Goal: Task Accomplishment & Management: Manage account settings

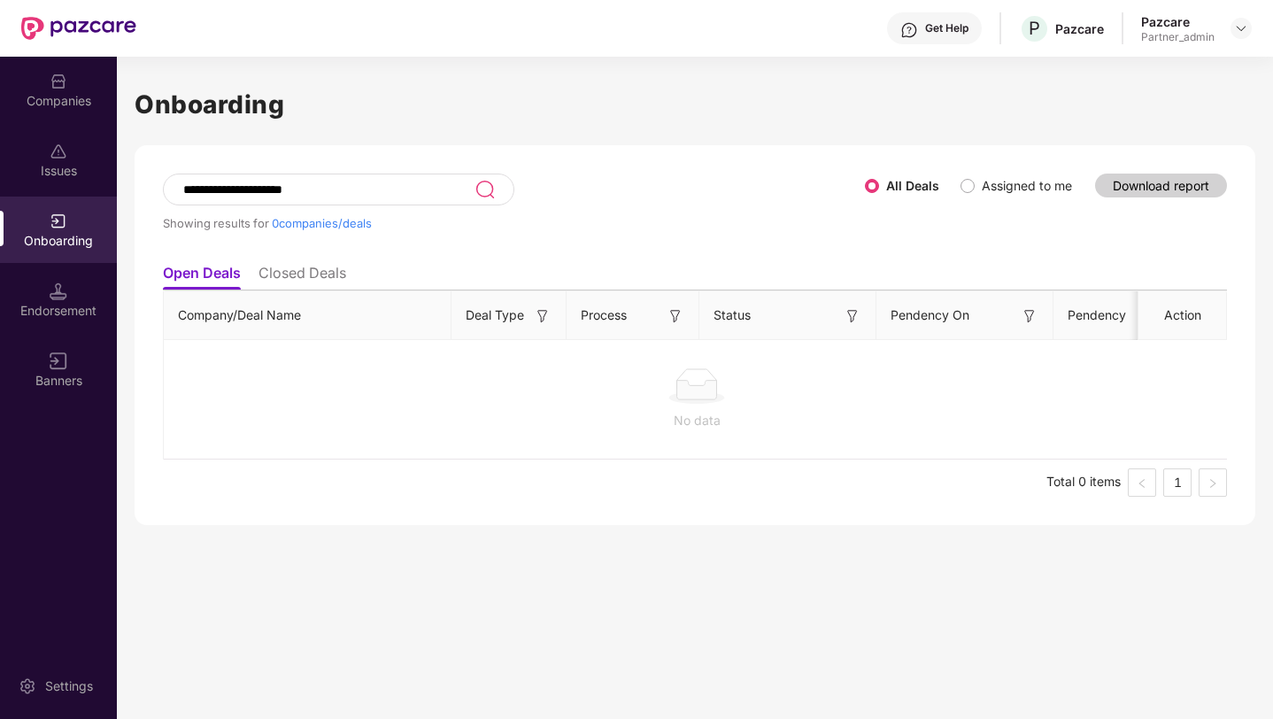
click at [1246, 39] on div "Pazcare Partner_admin" at bounding box center [1196, 28] width 111 height 31
click at [1239, 27] on img at bounding box center [1241, 28] width 14 height 14
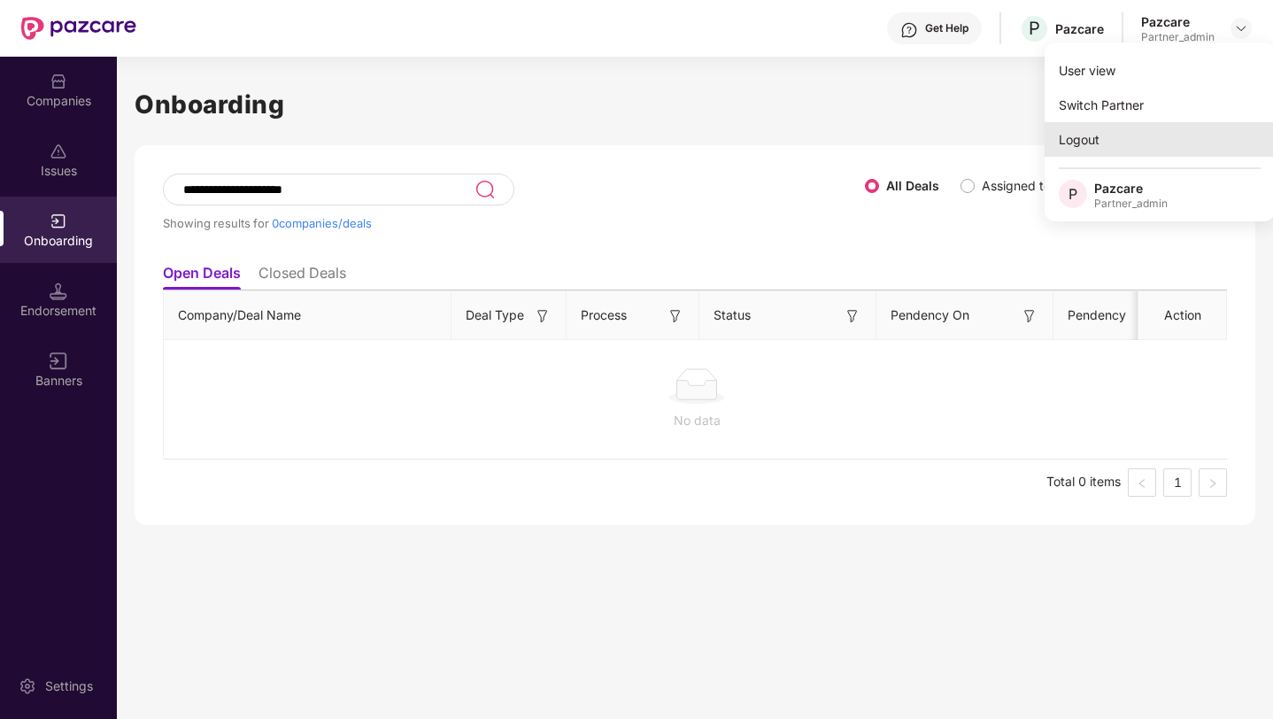
click at [1119, 131] on div "Logout" at bounding box center [1159, 139] width 230 height 35
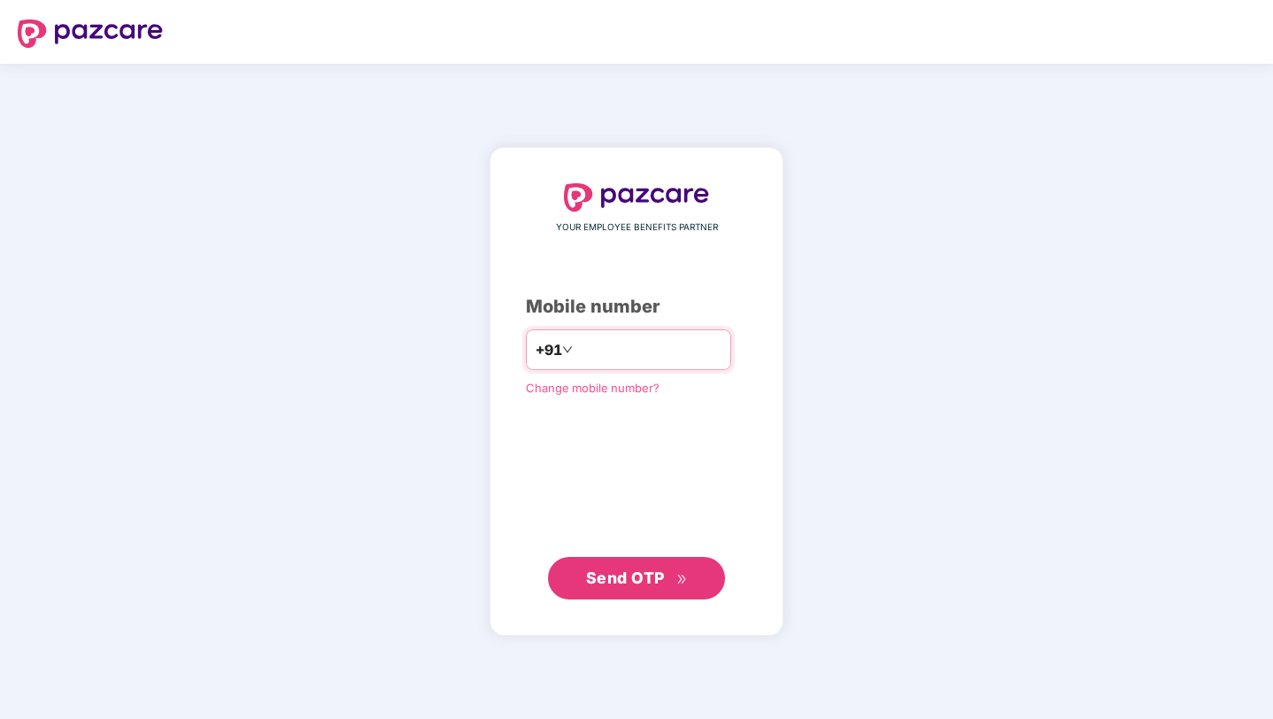
click at [620, 344] on input "number" at bounding box center [648, 349] width 145 height 28
type input "**********"
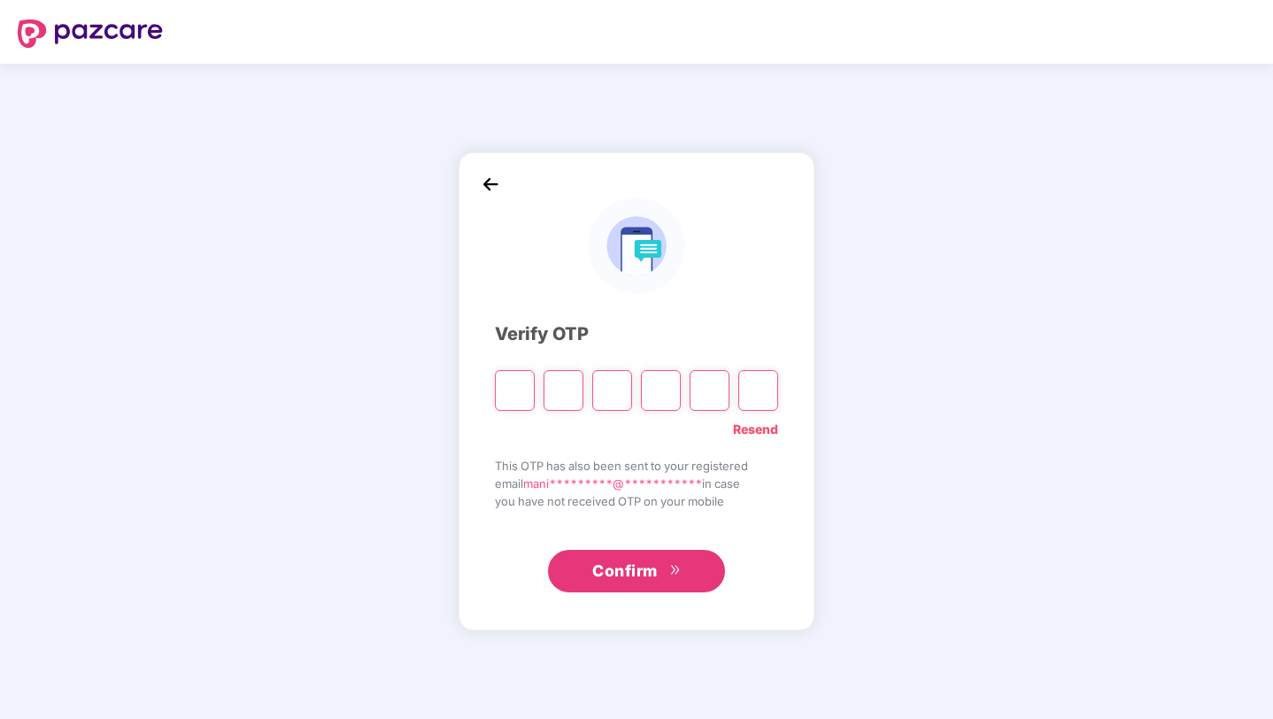
paste input "*"
type input "*"
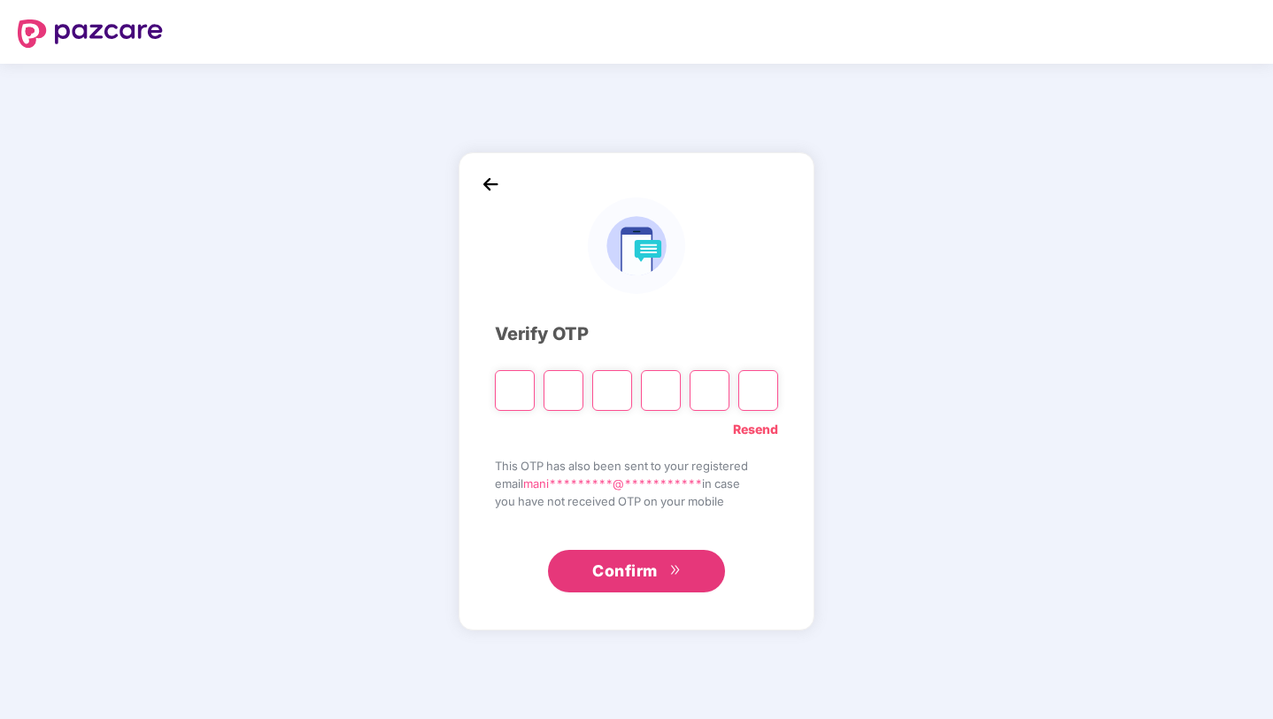
type input "*"
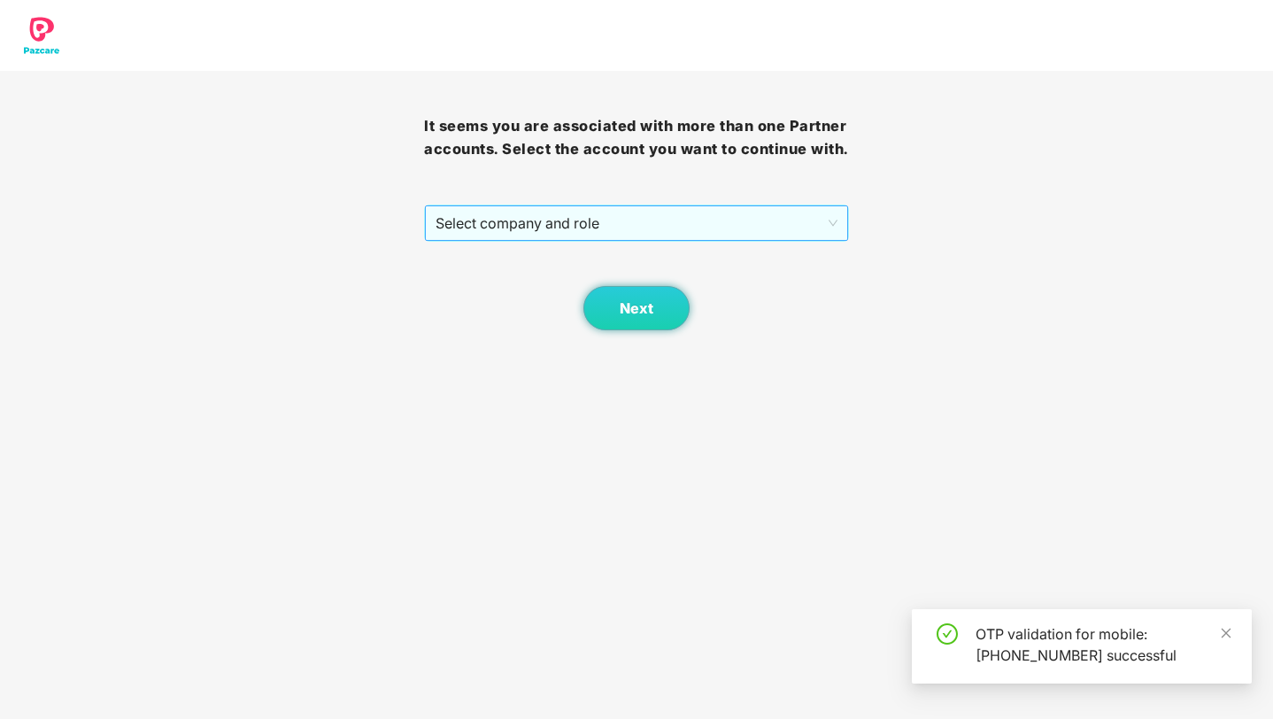
click at [499, 240] on span "Select company and role" at bounding box center [635, 223] width 401 height 34
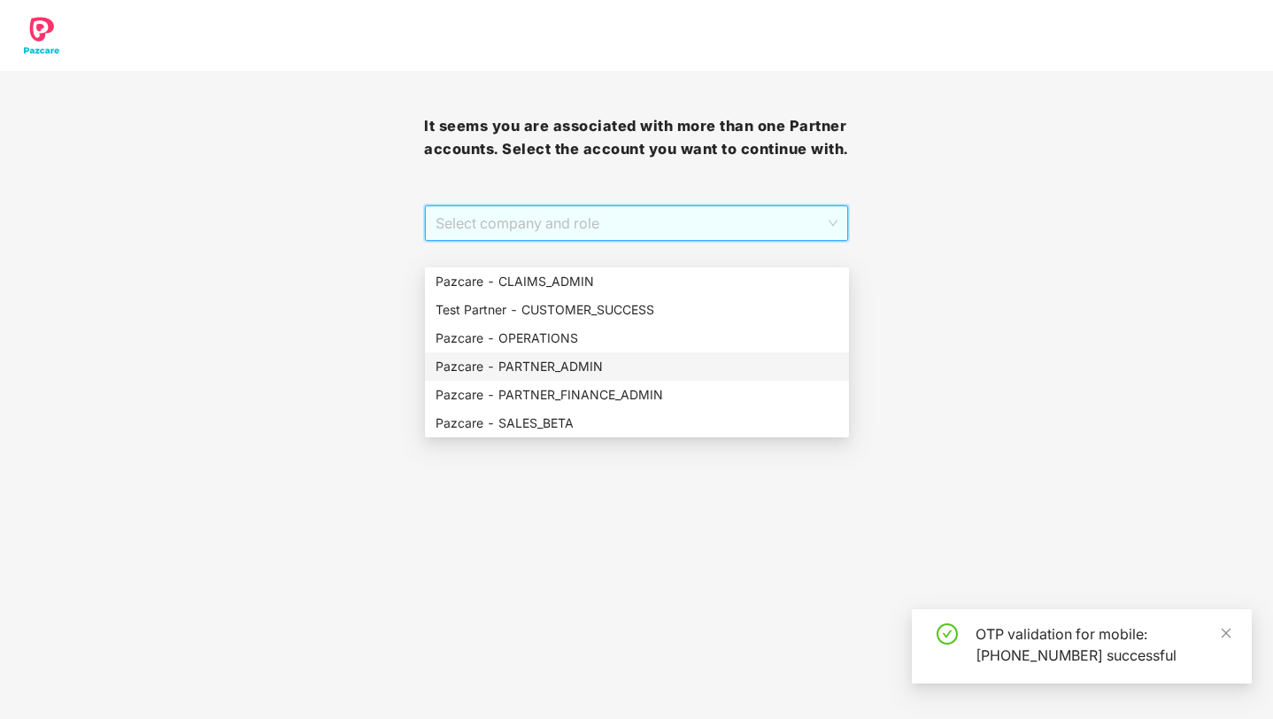
click at [524, 364] on div "Pazcare - PARTNER_ADMIN" at bounding box center [636, 366] width 403 height 19
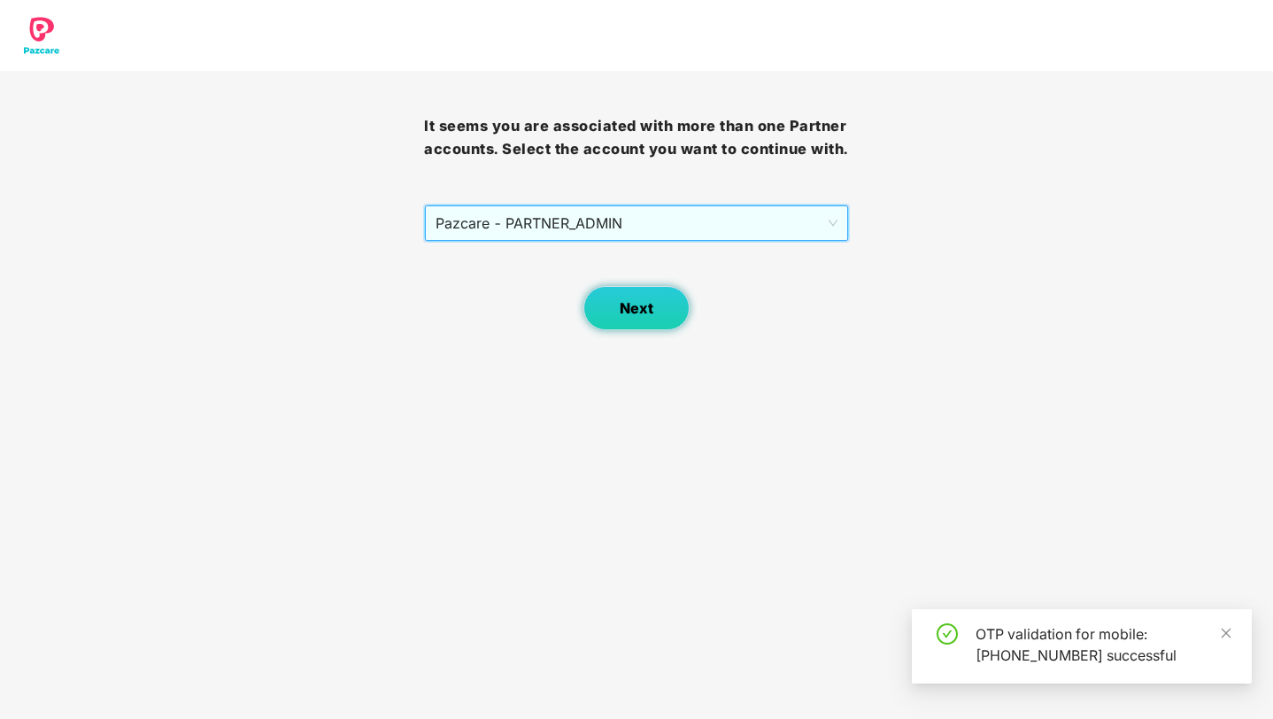
click at [683, 330] on button "Next" at bounding box center [636, 308] width 106 height 44
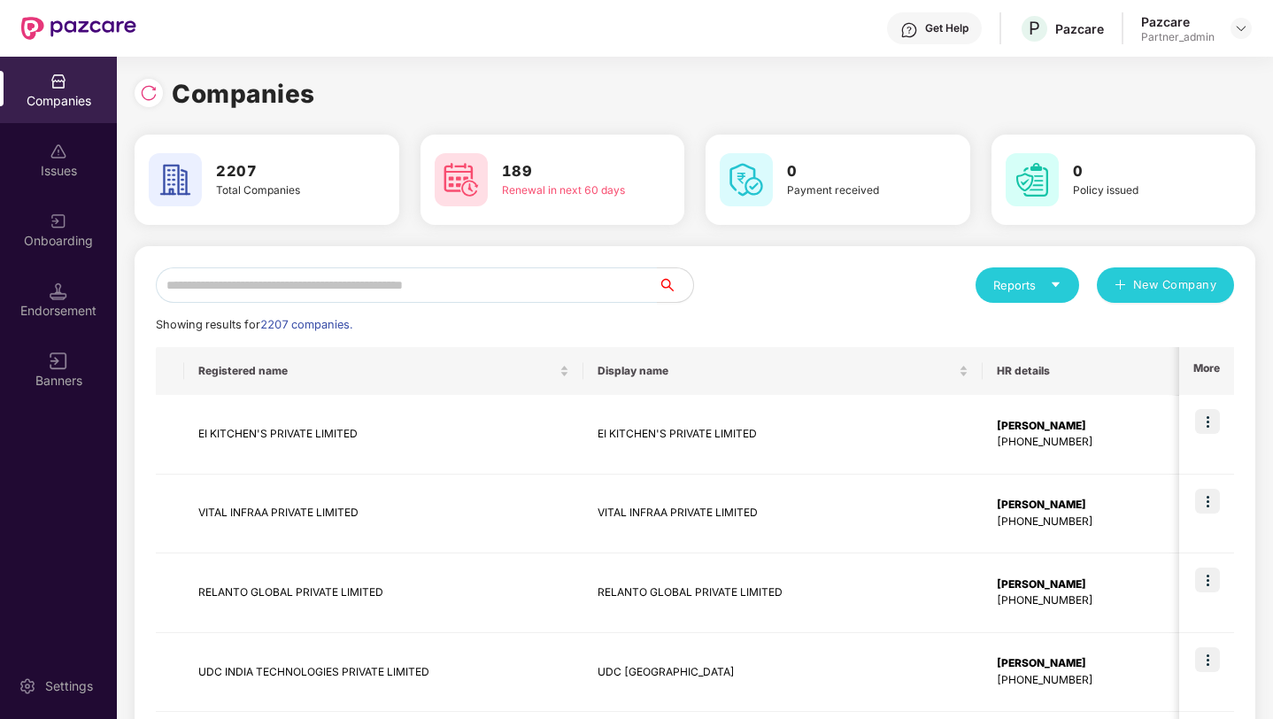
click at [669, 92] on div "Companies" at bounding box center [695, 93] width 1121 height 39
click at [570, 298] on input "text" at bounding box center [407, 284] width 502 height 35
click at [1201, 418] on img at bounding box center [1207, 421] width 25 height 25
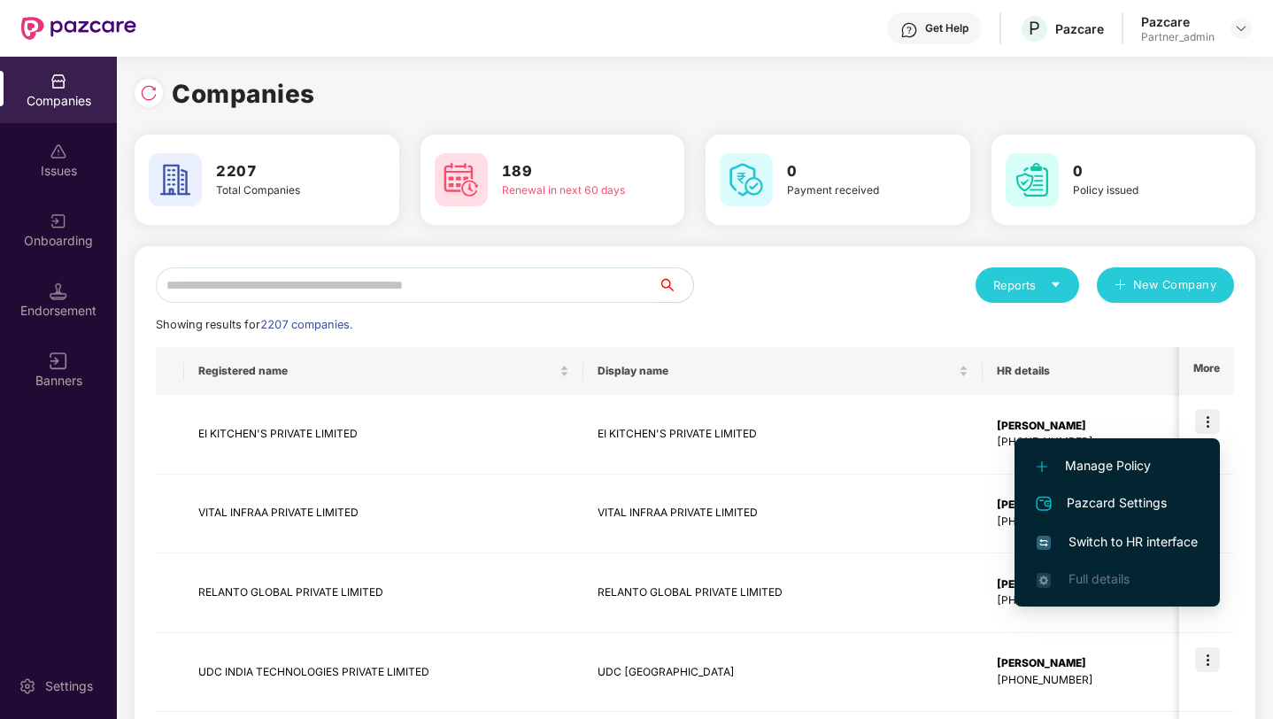
click at [1111, 547] on span "Switch to HR interface" at bounding box center [1116, 541] width 161 height 19
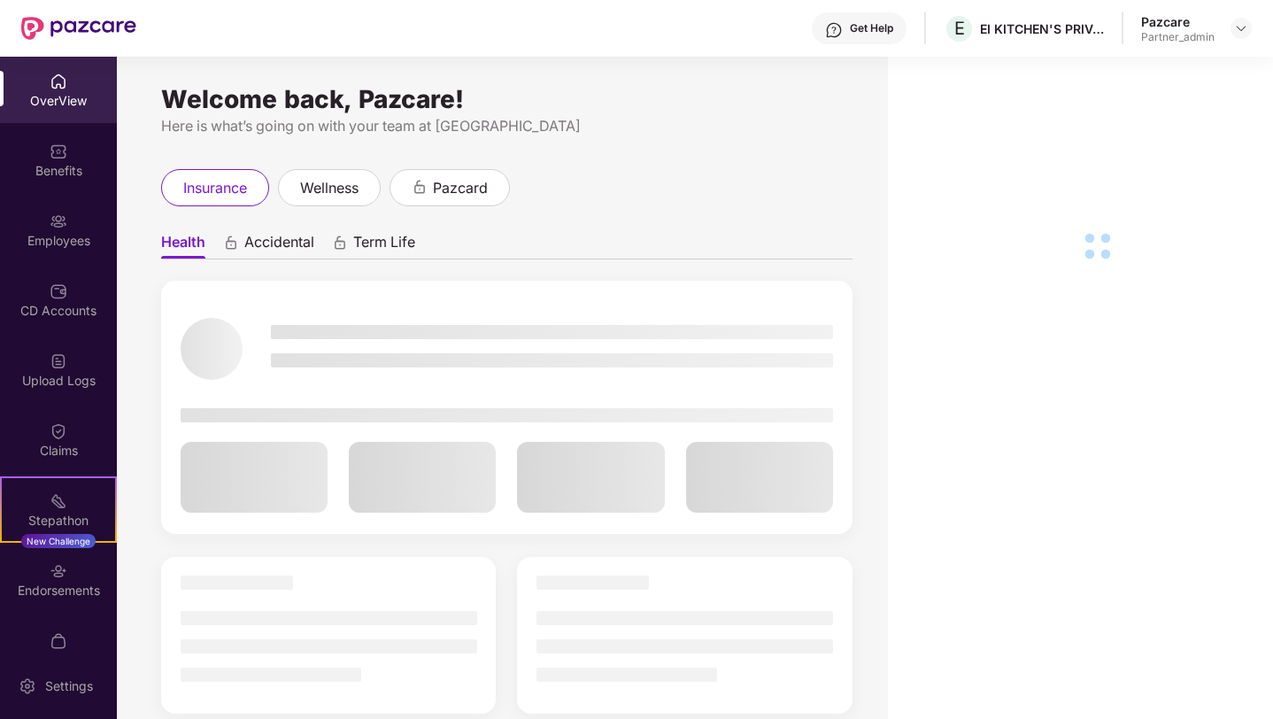
click at [55, 236] on div "Employees" at bounding box center [58, 241] width 117 height 18
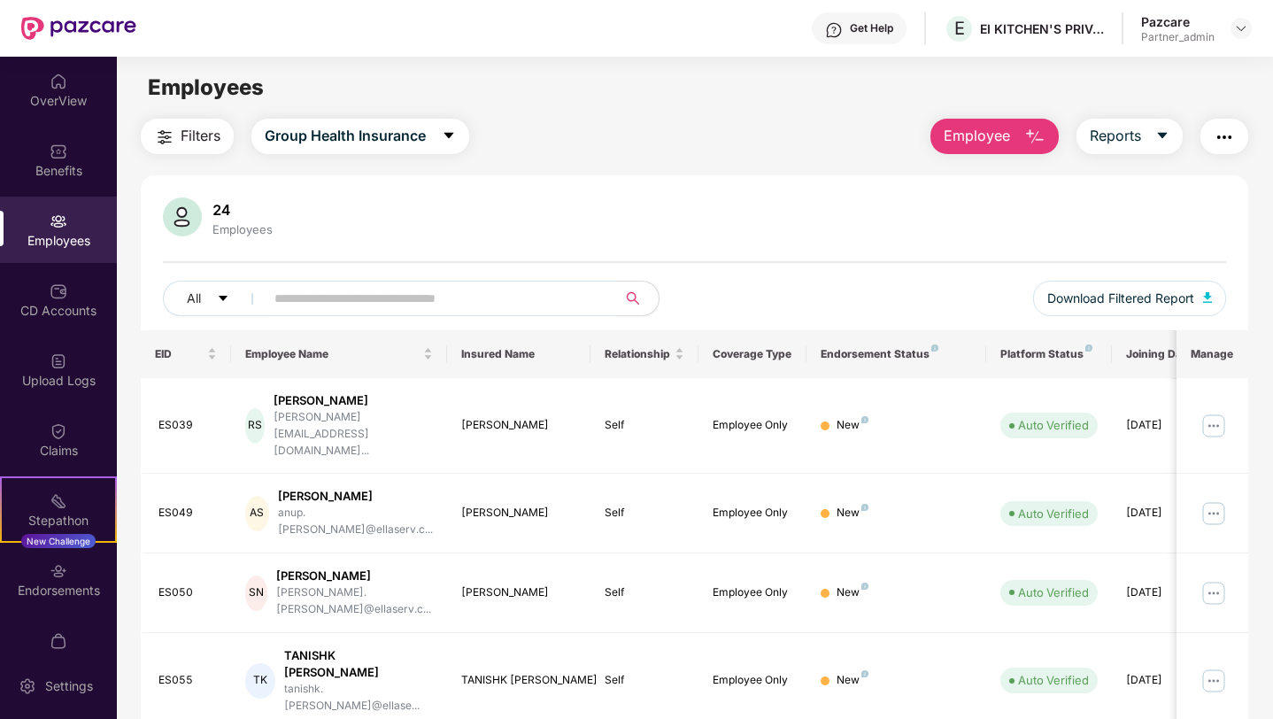
click at [350, 297] on input "text" at bounding box center [433, 298] width 318 height 27
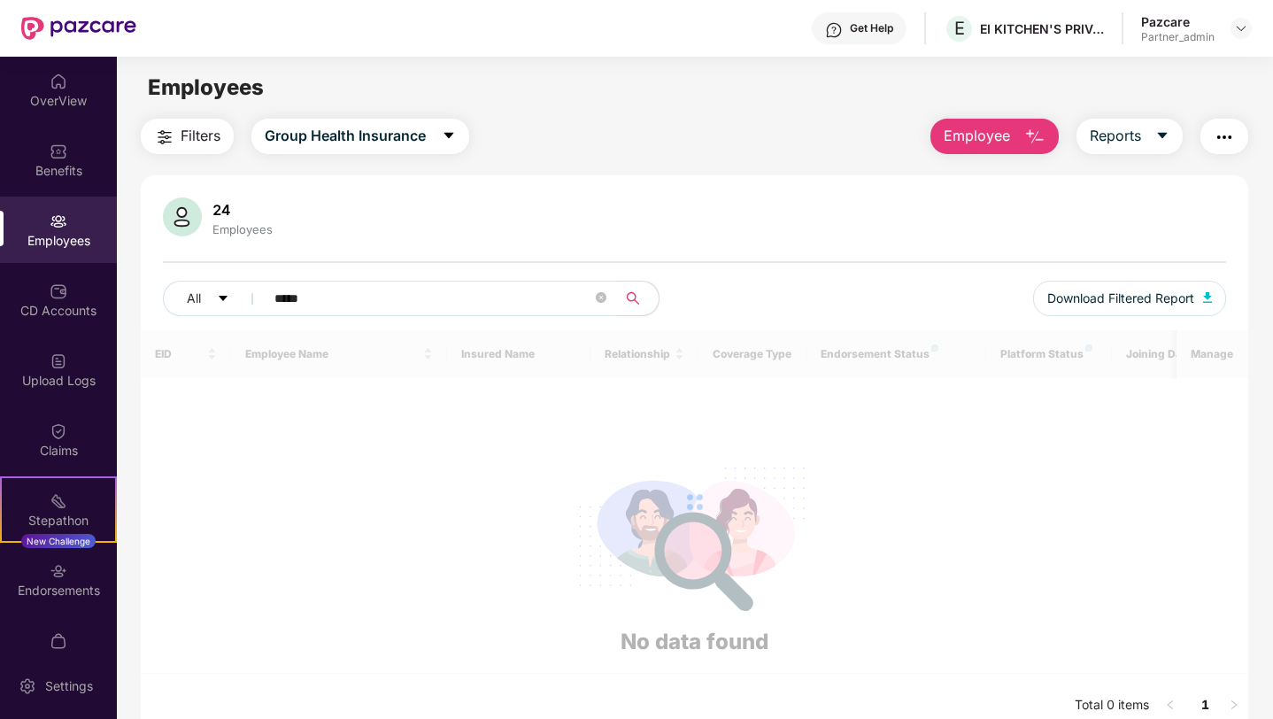
type input "******"
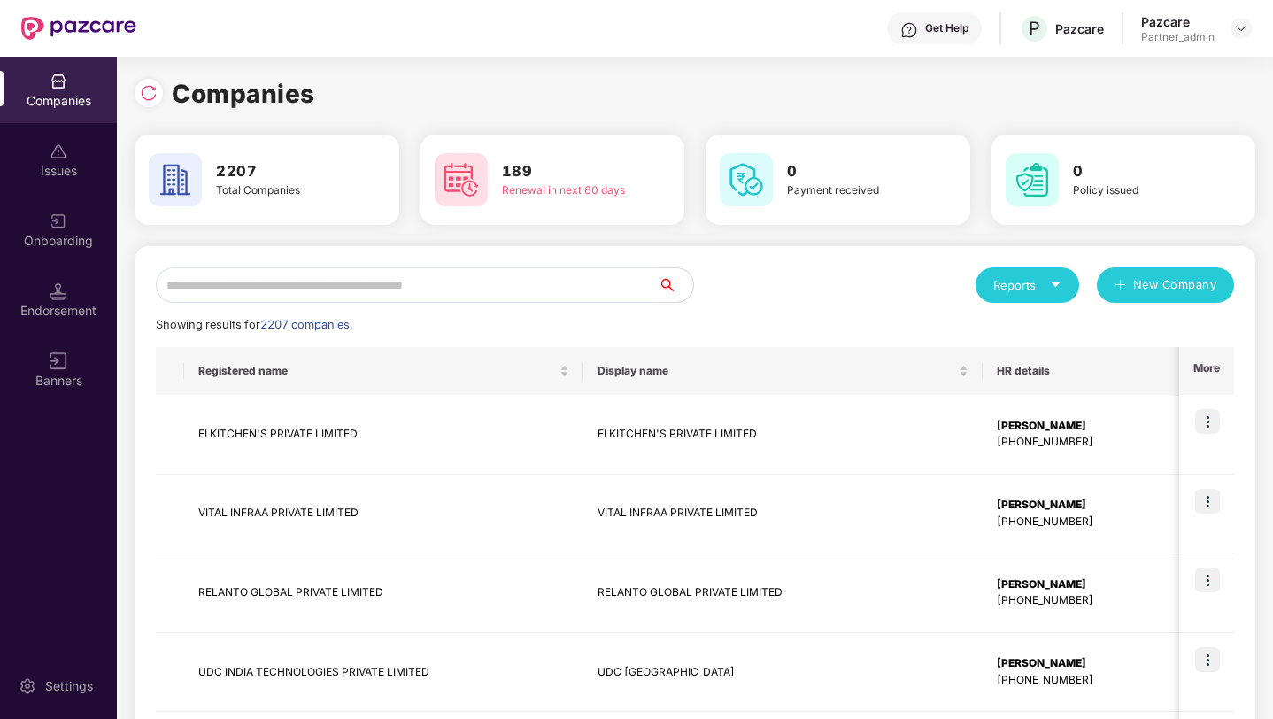
click at [245, 280] on input "text" at bounding box center [407, 284] width 502 height 35
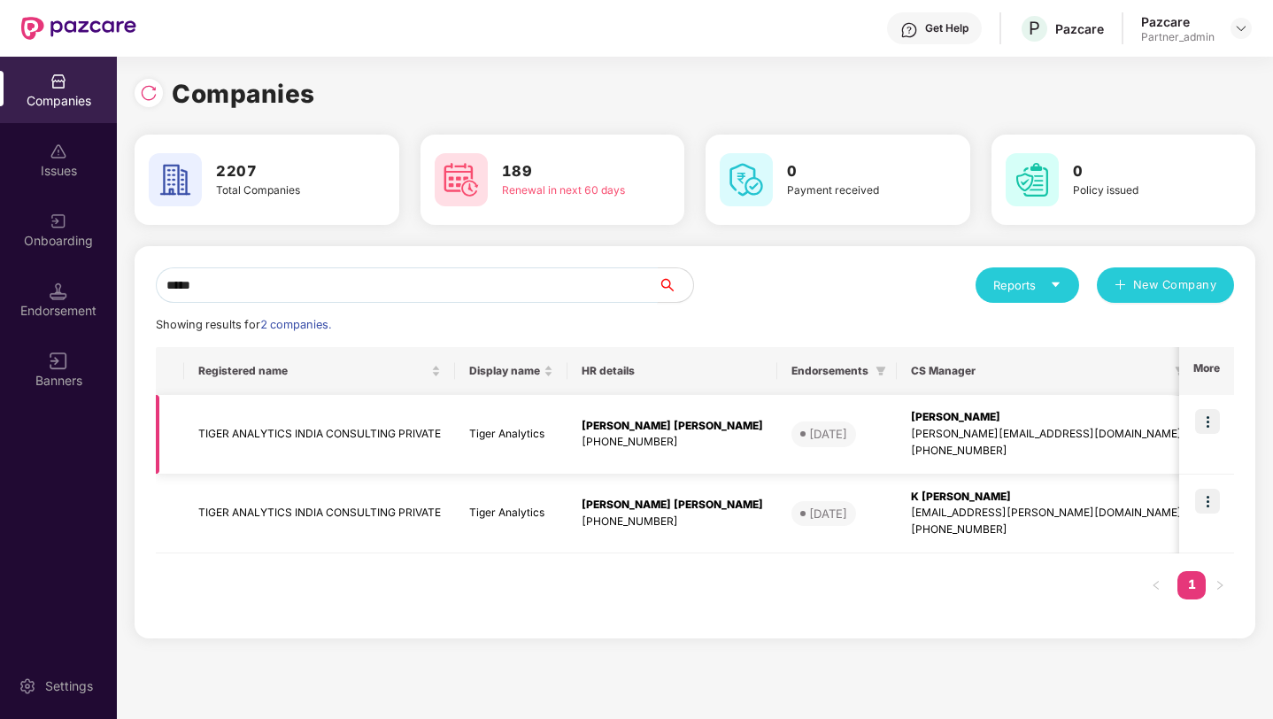
type input "*****"
click at [1212, 407] on td at bounding box center [1206, 435] width 55 height 80
click at [1218, 414] on img at bounding box center [1207, 421] width 25 height 25
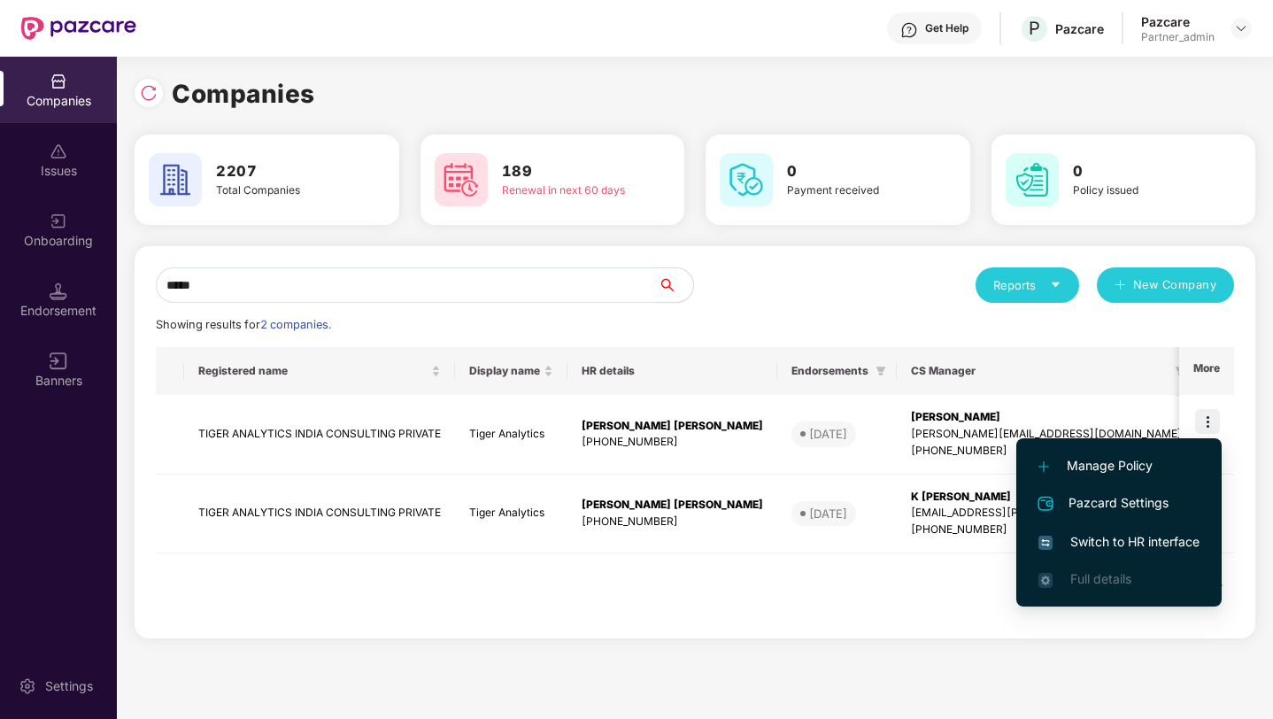
click at [1117, 538] on span "Switch to HR interface" at bounding box center [1118, 541] width 161 height 19
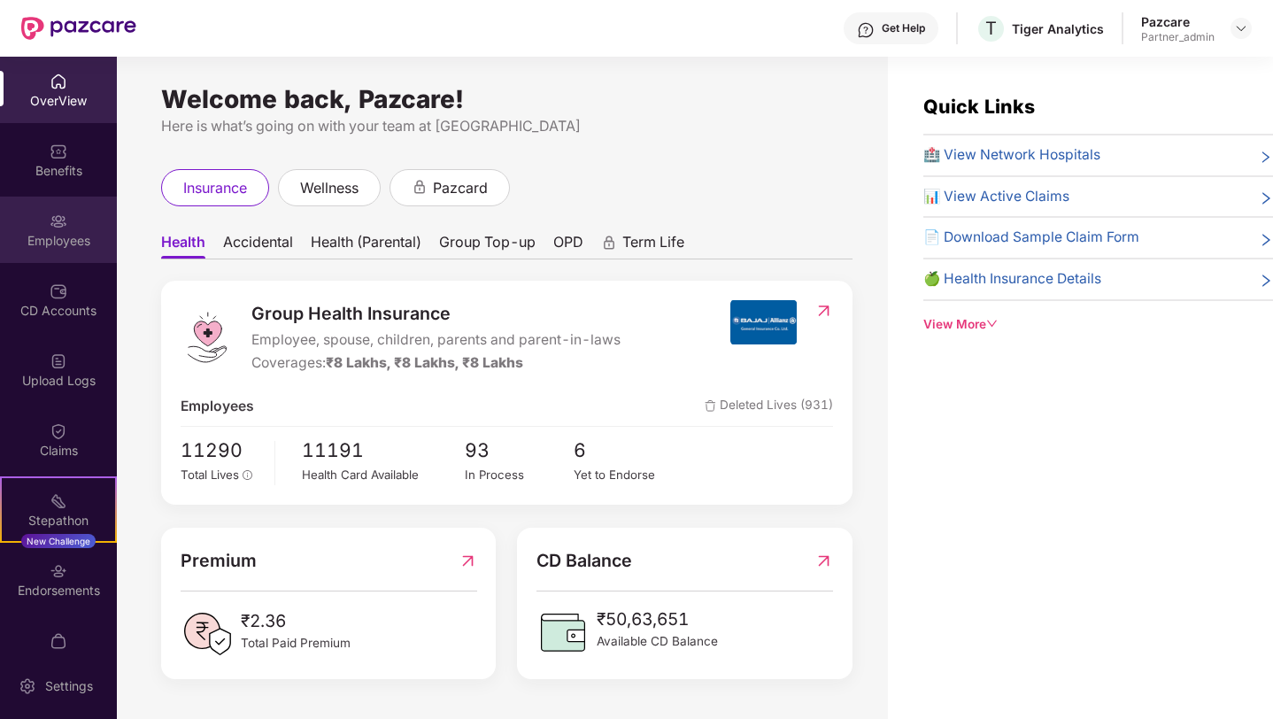
click at [62, 239] on div "Employees" at bounding box center [58, 241] width 117 height 18
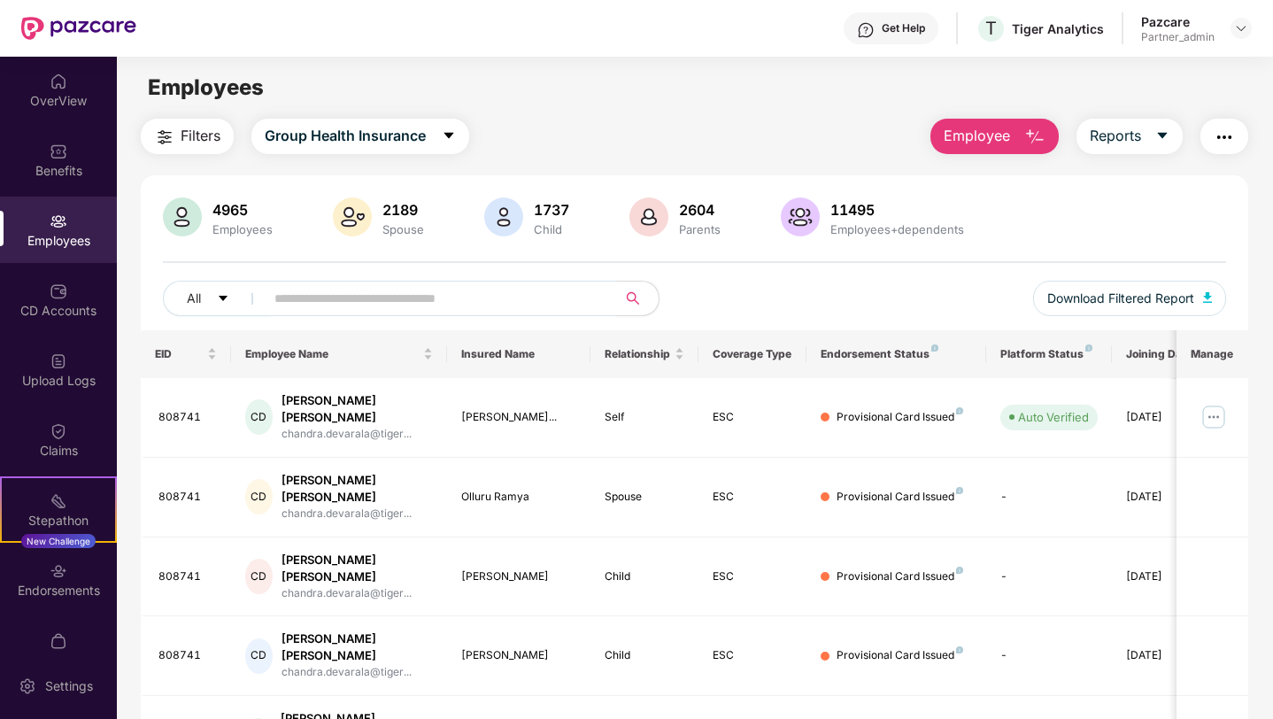
click at [290, 303] on input "text" at bounding box center [433, 298] width 318 height 27
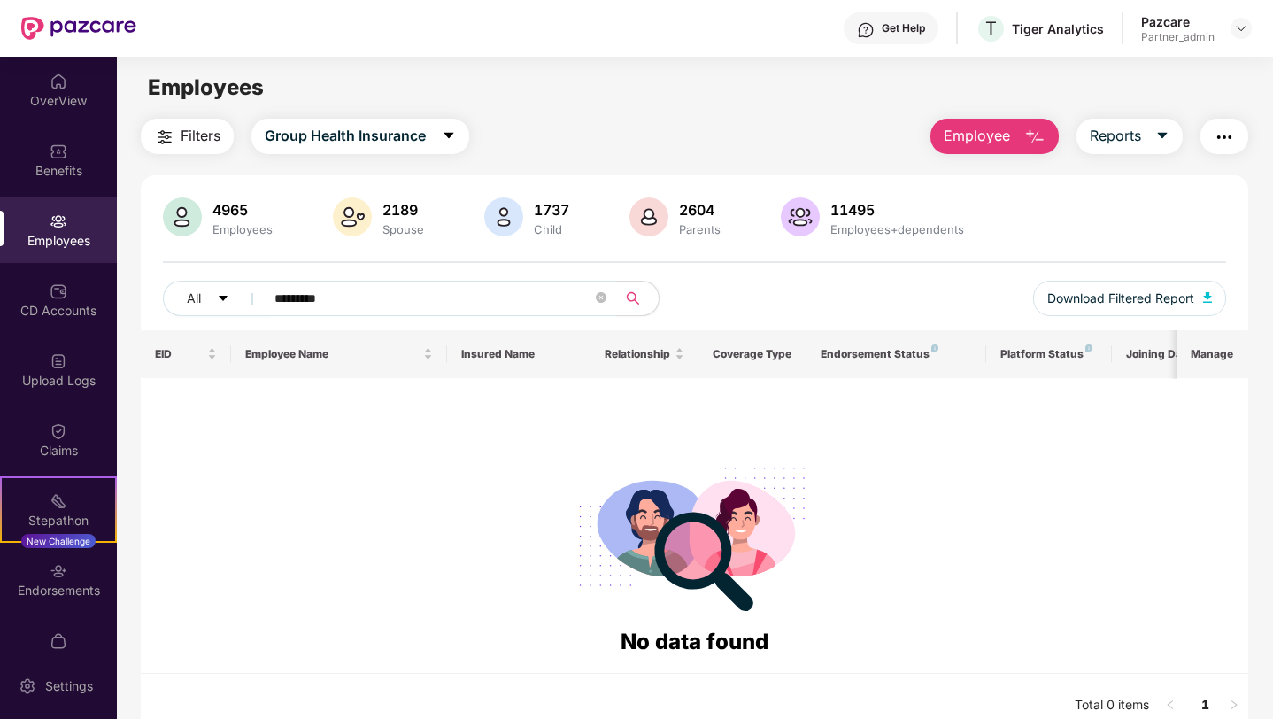
type input "*********"
